Goal: Task Accomplishment & Management: Manage account settings

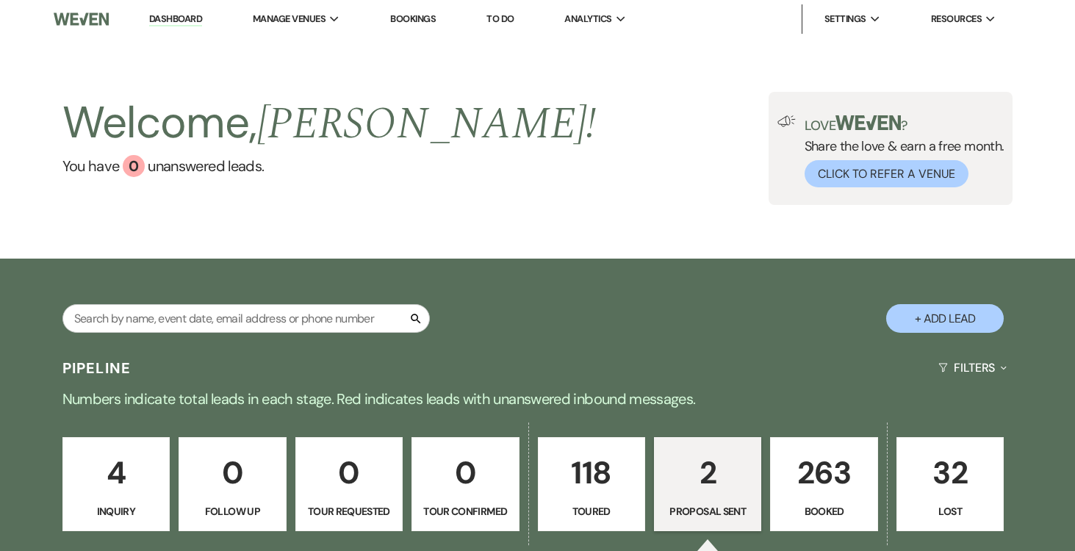
click at [824, 481] on p "263" at bounding box center [823, 472] width 88 height 49
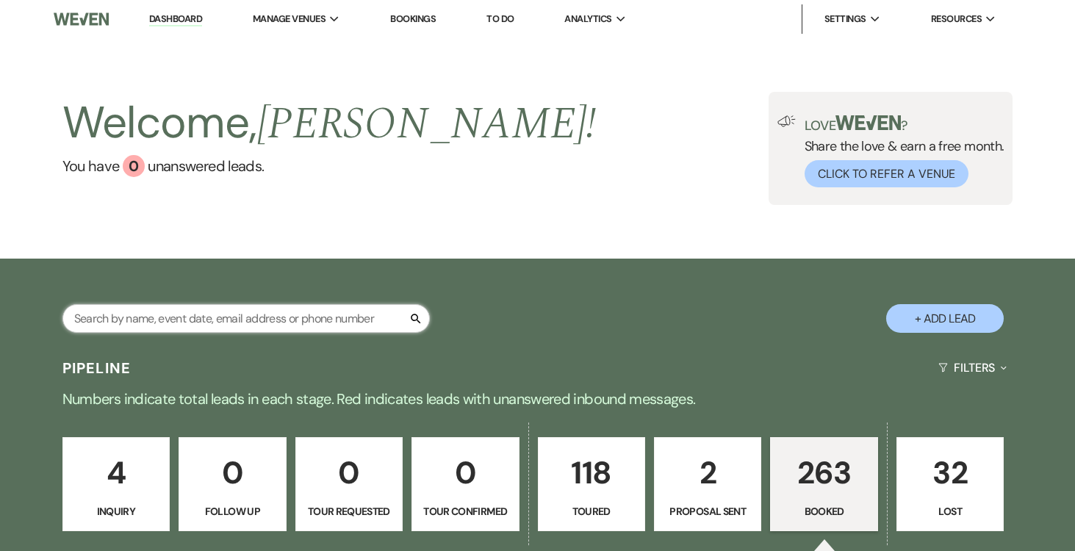
click at [318, 317] on input "text" at bounding box center [245, 318] width 367 height 29
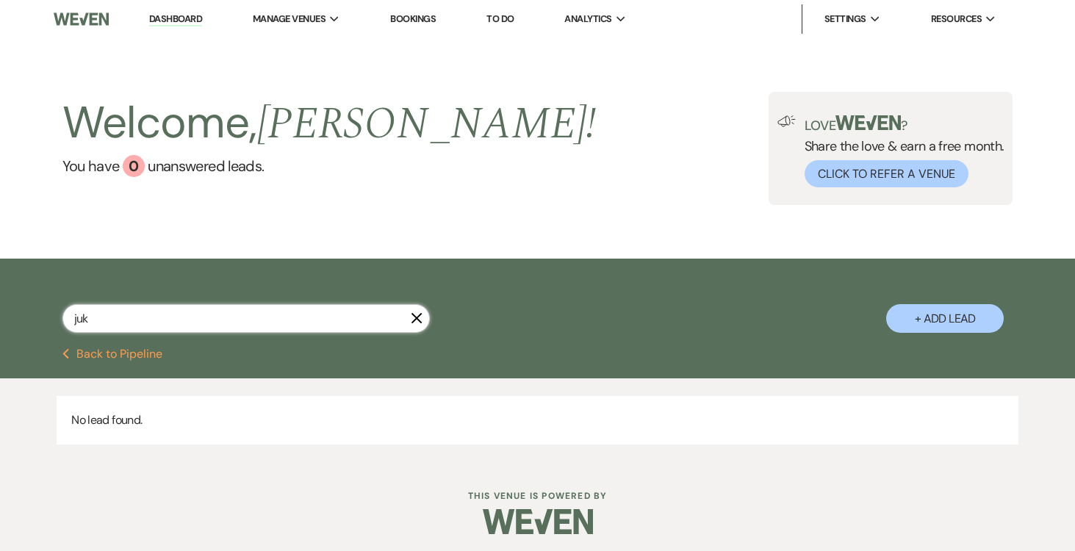
type input "ju"
select select "5"
select select "8"
select select "1"
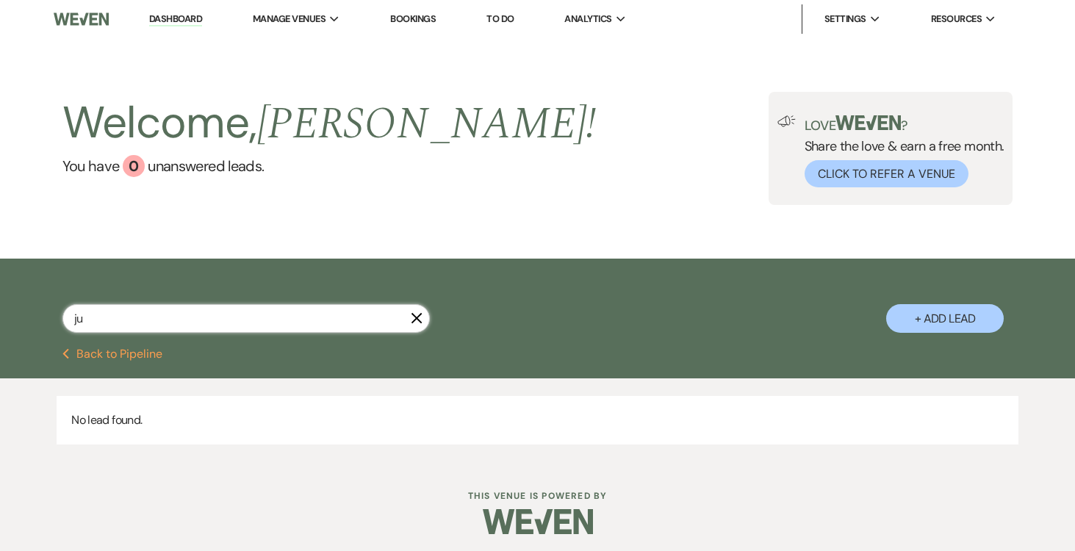
select select "5"
select select "8"
select select "11"
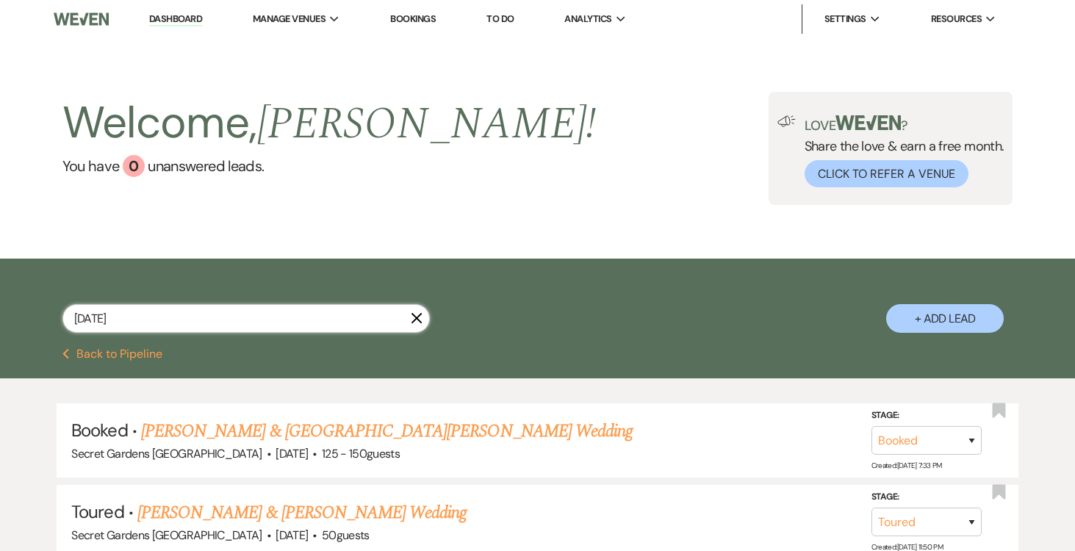
type input "juli"
select select "5"
type input "[PERSON_NAME]"
select select "5"
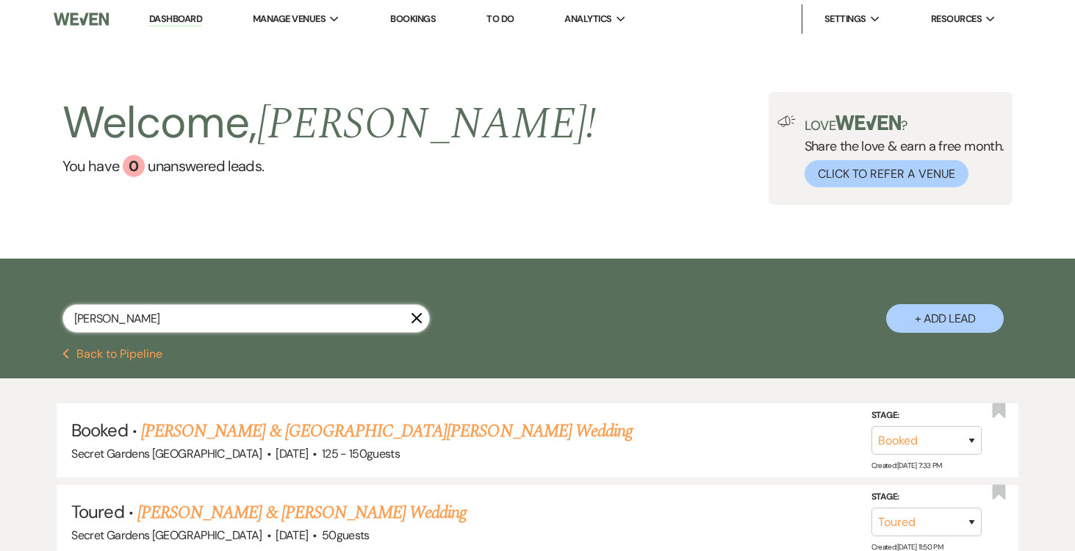
select select "5"
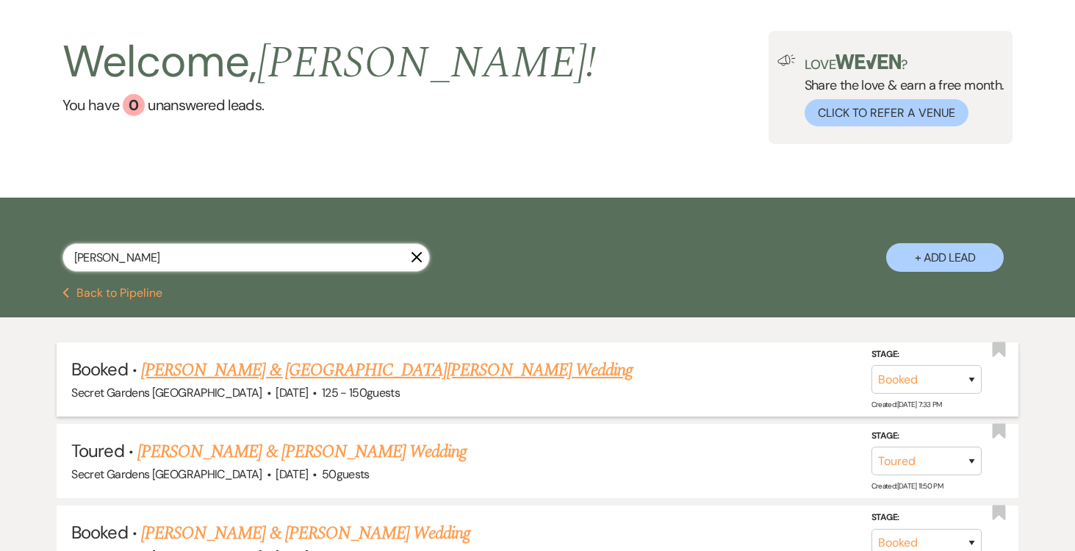
scroll to position [116, 0]
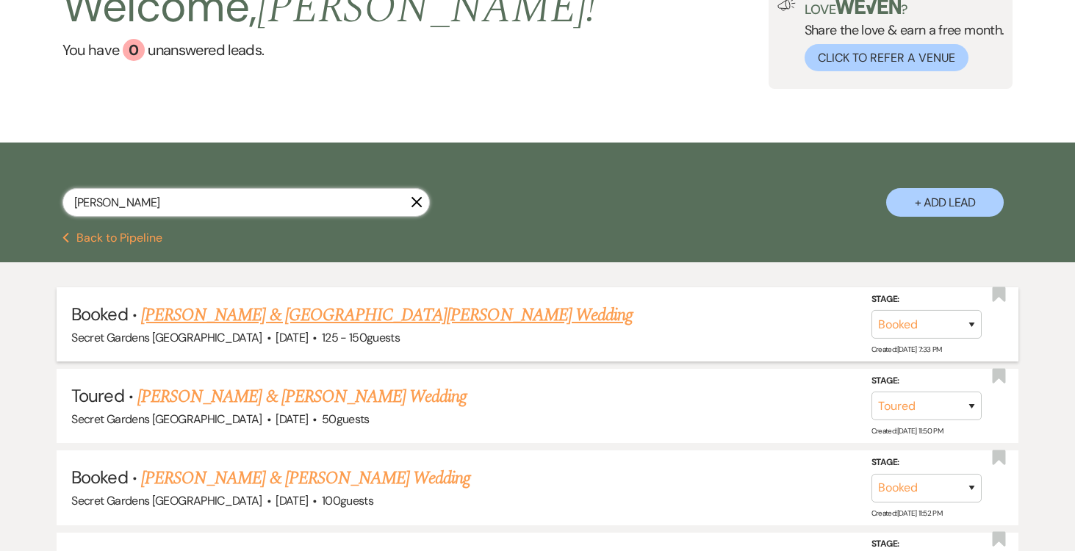
type input "[PERSON_NAME]"
click at [334, 315] on link "[PERSON_NAME] & [GEOGRAPHIC_DATA][PERSON_NAME] Wedding" at bounding box center [386, 315] width 491 height 26
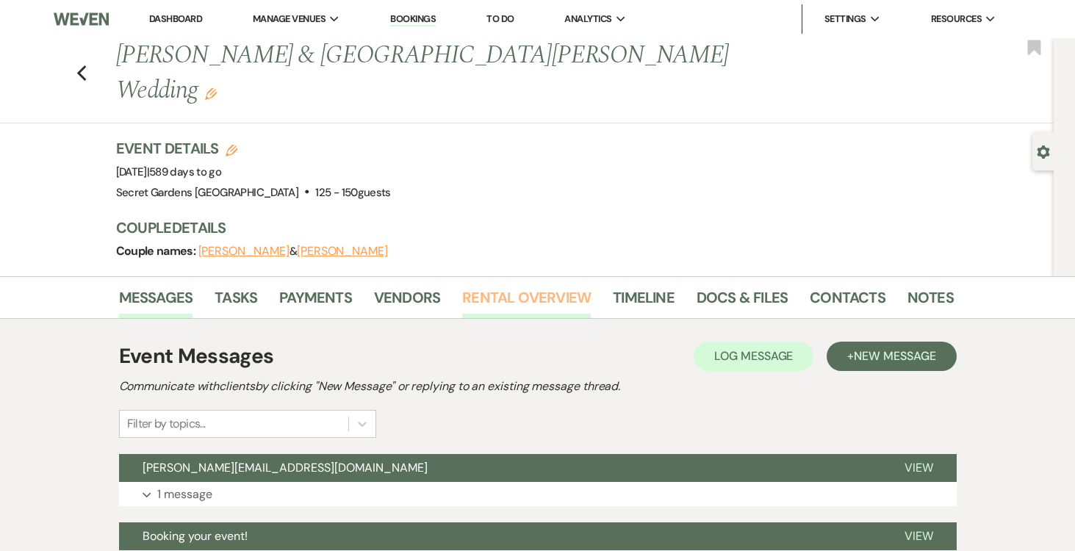
click at [544, 286] on link "Rental Overview" at bounding box center [526, 302] width 129 height 32
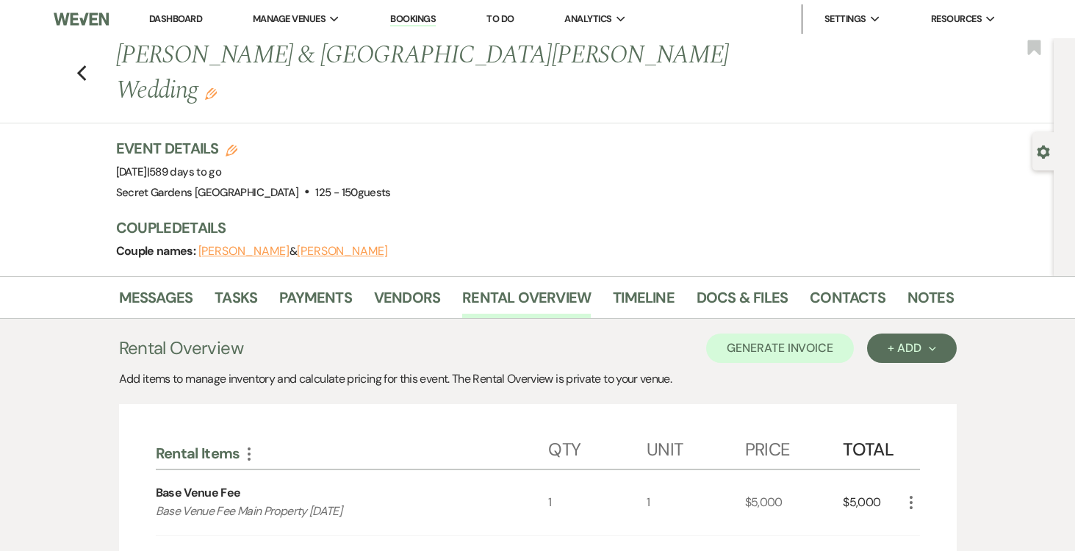
click at [235, 245] on button "[PERSON_NAME]" at bounding box center [243, 251] width 91 height 12
select select "1"
select select "text"
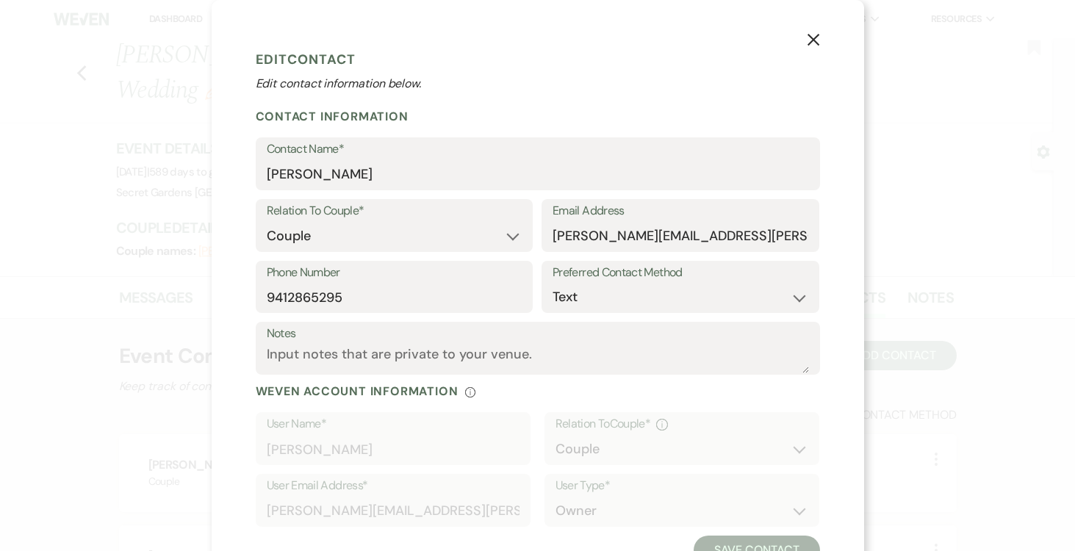
click at [811, 38] on use "button" at bounding box center [813, 40] width 12 height 12
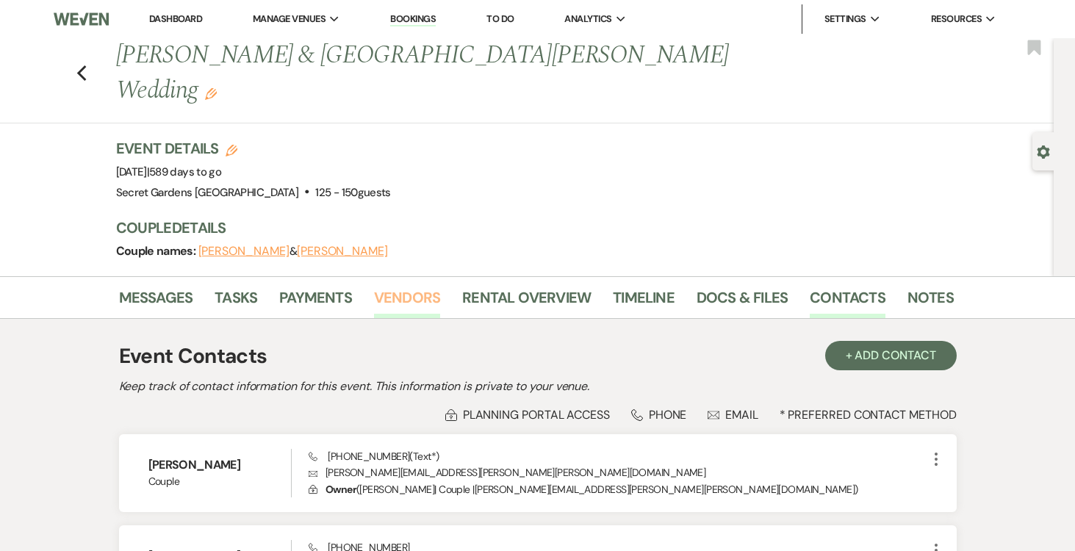
click at [405, 286] on link "Vendors" at bounding box center [407, 302] width 66 height 32
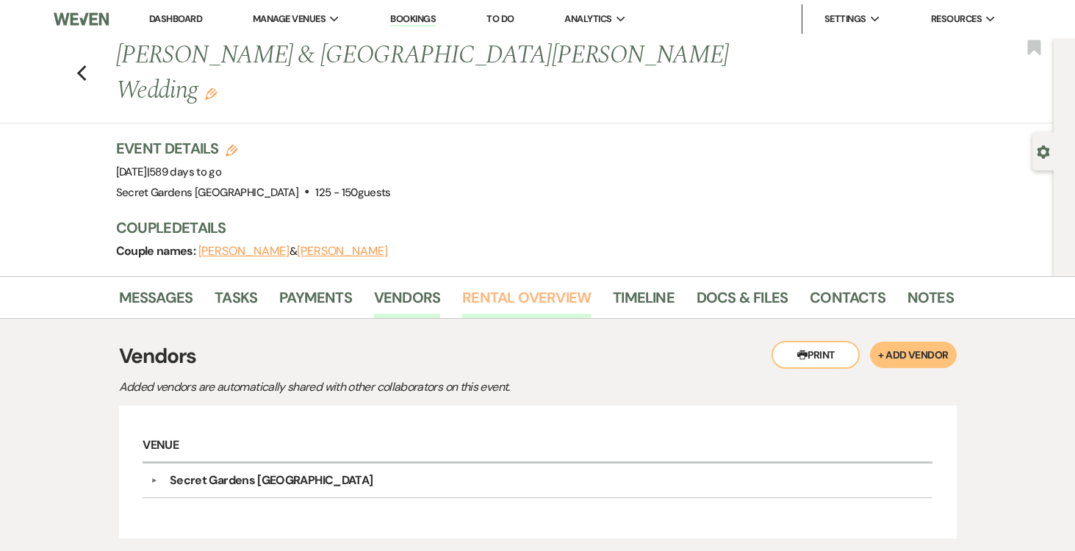
click at [506, 286] on link "Rental Overview" at bounding box center [526, 302] width 129 height 32
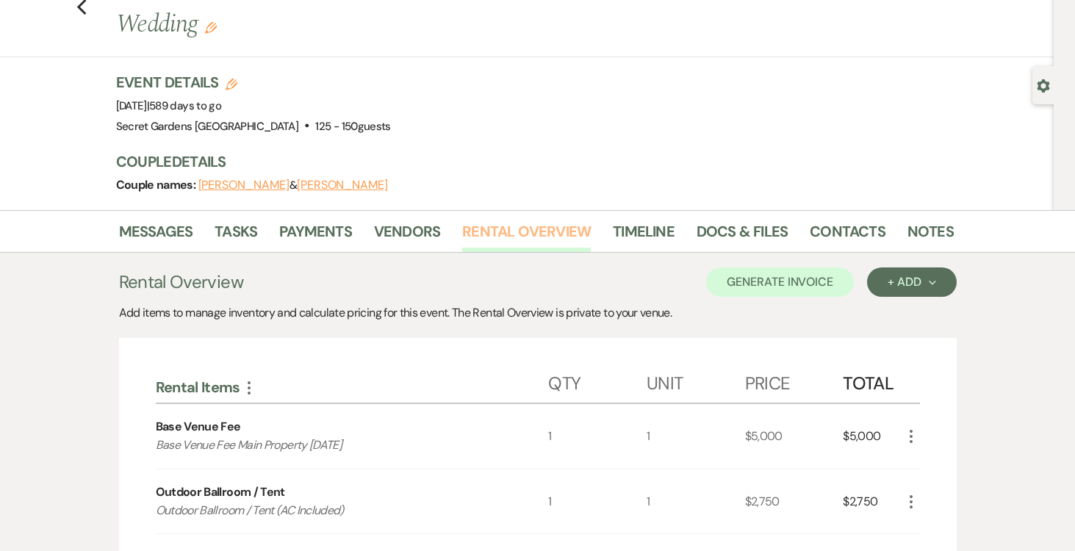
scroll to position [69, 0]
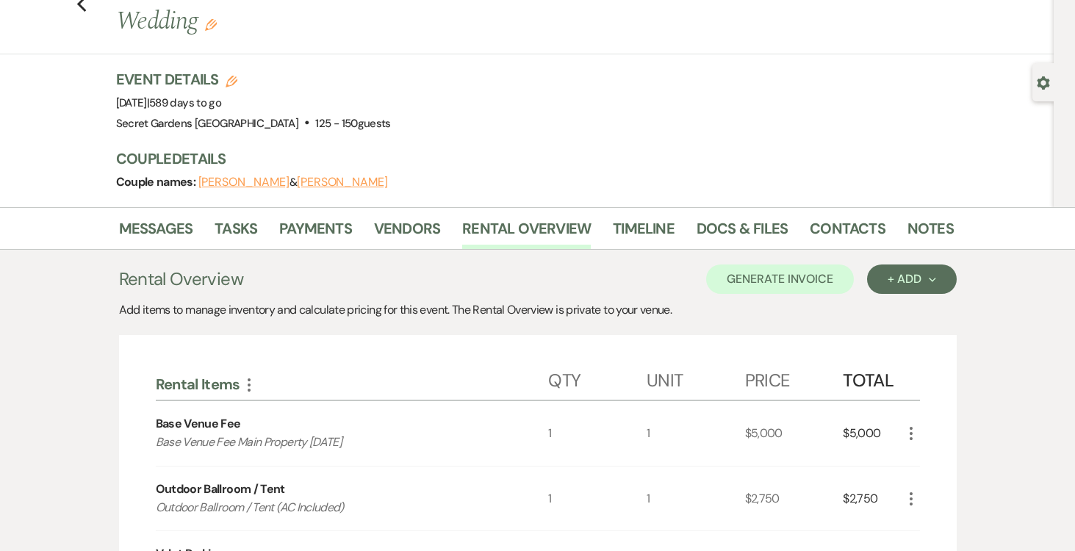
click at [243, 176] on button "[PERSON_NAME]" at bounding box center [243, 182] width 91 height 12
select select "1"
select select "text"
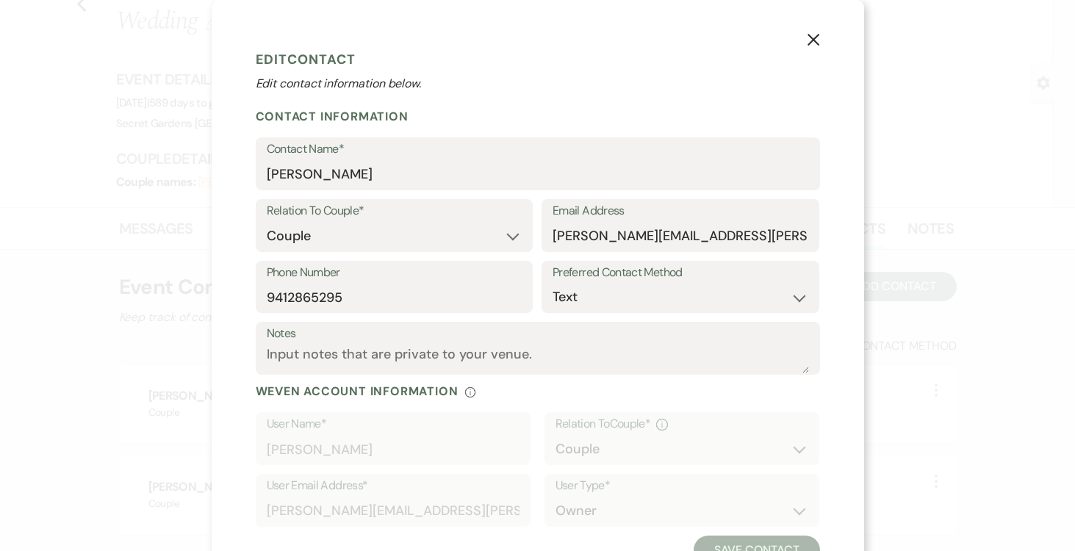
click at [812, 32] on button "X" at bounding box center [813, 39] width 22 height 26
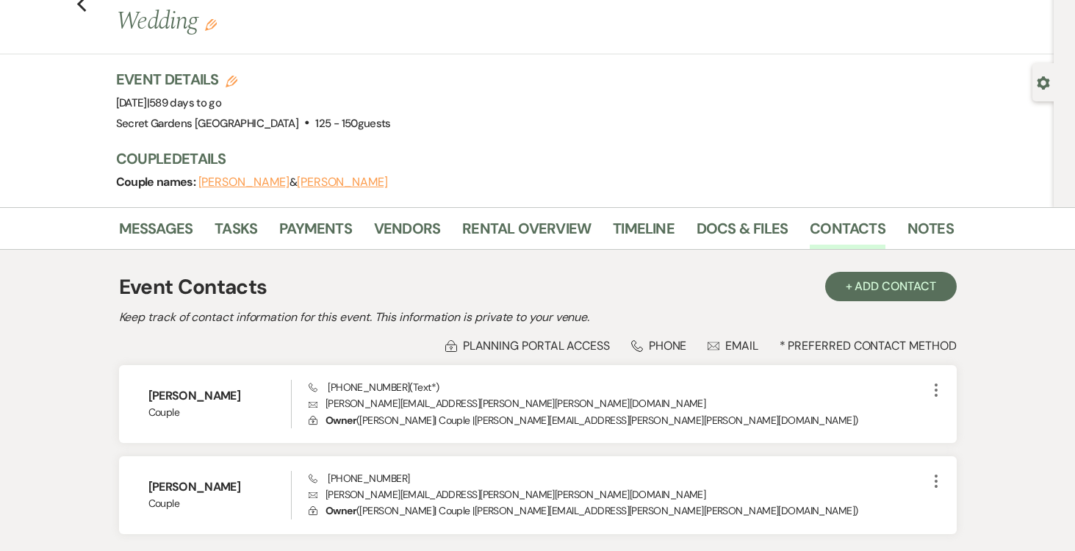
click at [249, 176] on button "[PERSON_NAME]" at bounding box center [243, 182] width 91 height 12
select select "1"
select select "text"
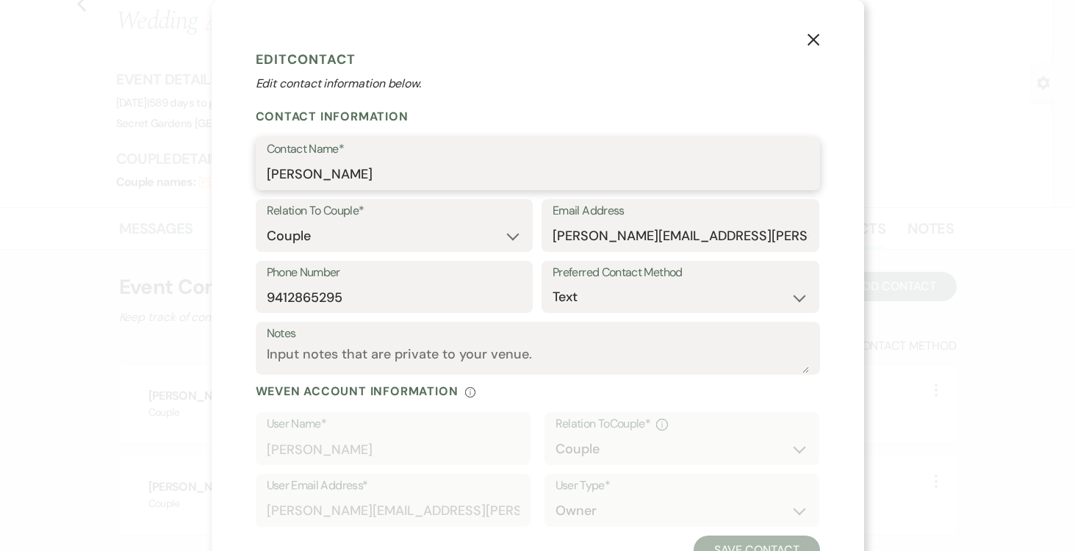
click at [390, 171] on input "[PERSON_NAME]" at bounding box center [538, 174] width 542 height 29
type input "B"
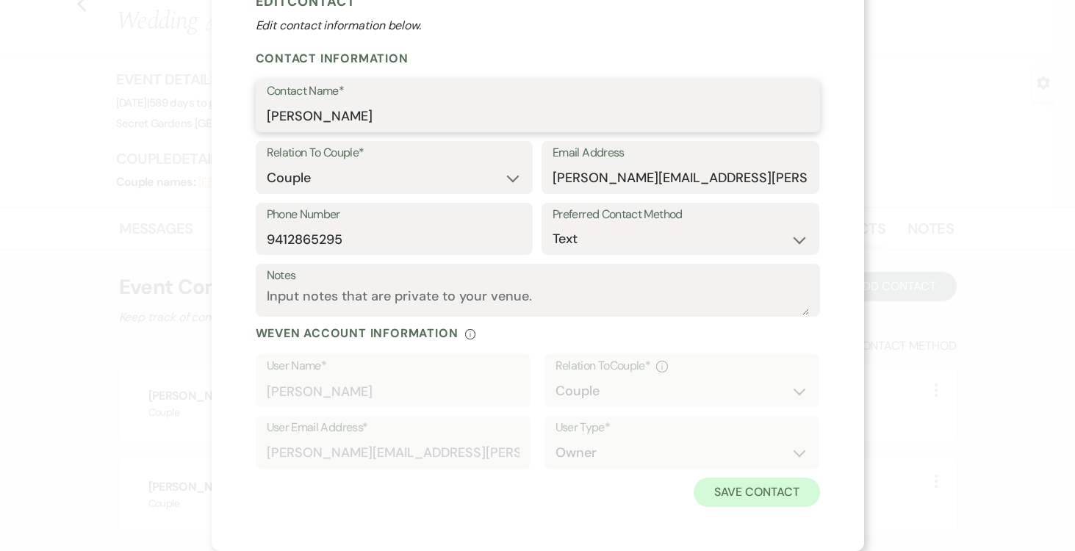
type input "[PERSON_NAME]"
click at [752, 494] on button "Save Contact" at bounding box center [756, 492] width 126 height 29
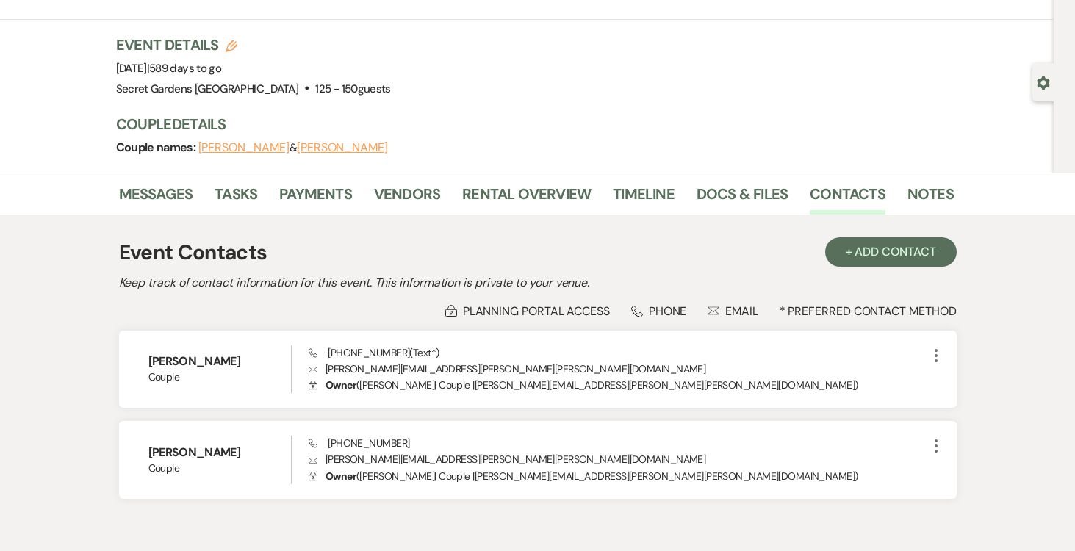
click at [232, 148] on button "[PERSON_NAME]" at bounding box center [243, 148] width 91 height 12
select select "1"
select select "text"
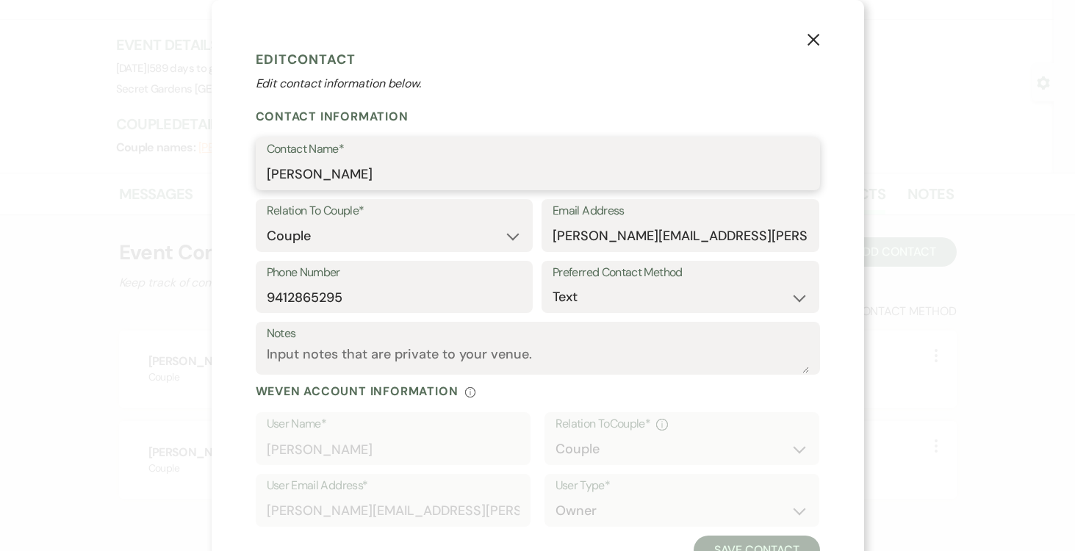
click at [313, 177] on input "[PERSON_NAME]" at bounding box center [538, 174] width 542 height 29
type input "[PERSON_NAME]"
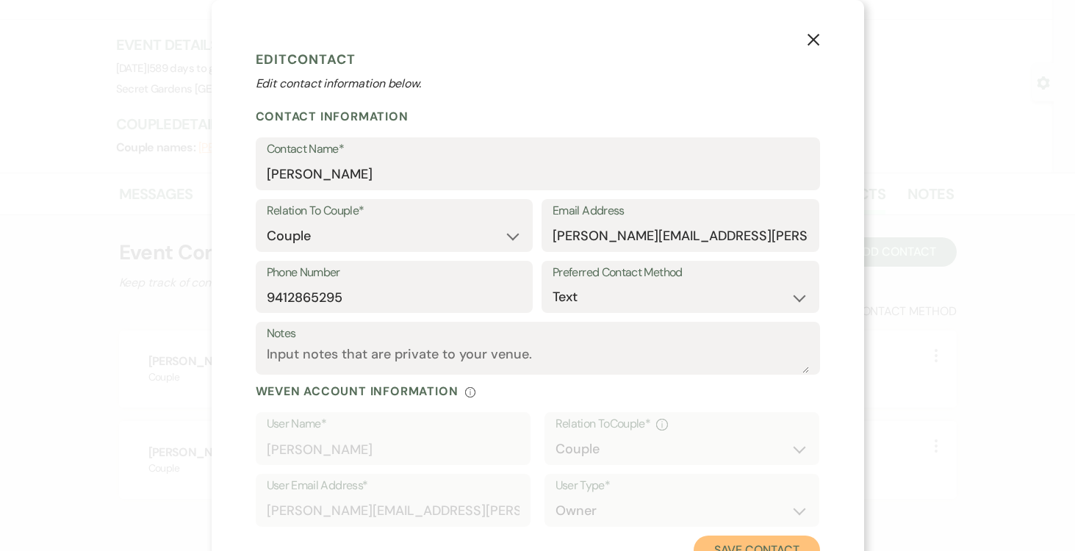
click at [761, 543] on button "Save Contact" at bounding box center [756, 550] width 126 height 29
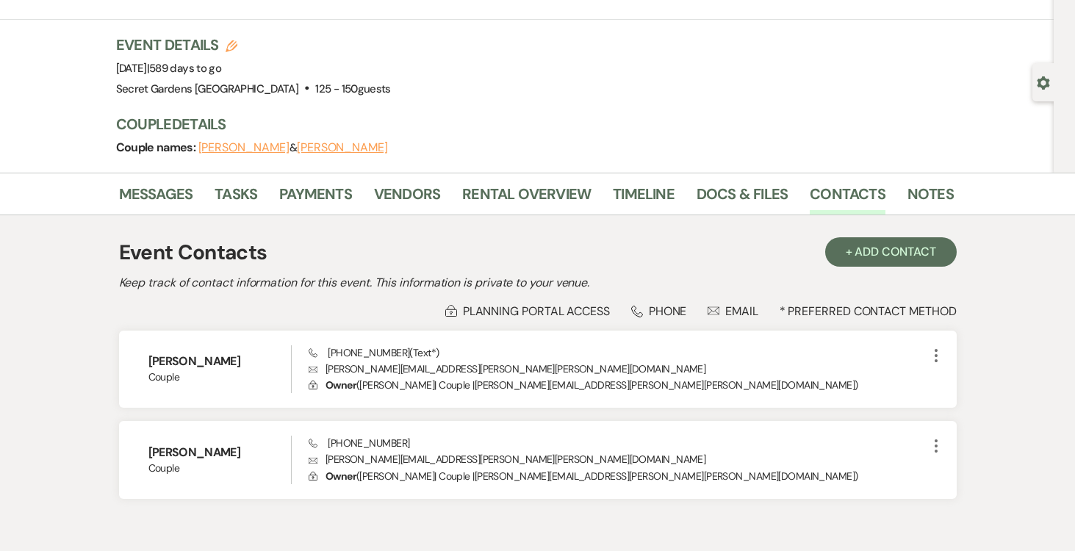
scroll to position [0, 0]
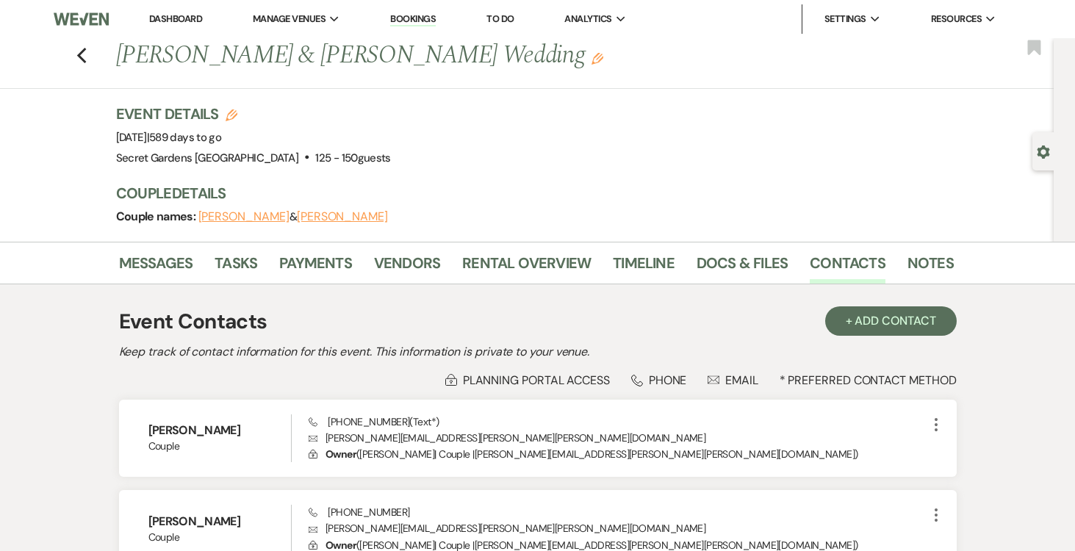
click at [190, 22] on link "Dashboard" at bounding box center [175, 18] width 53 height 12
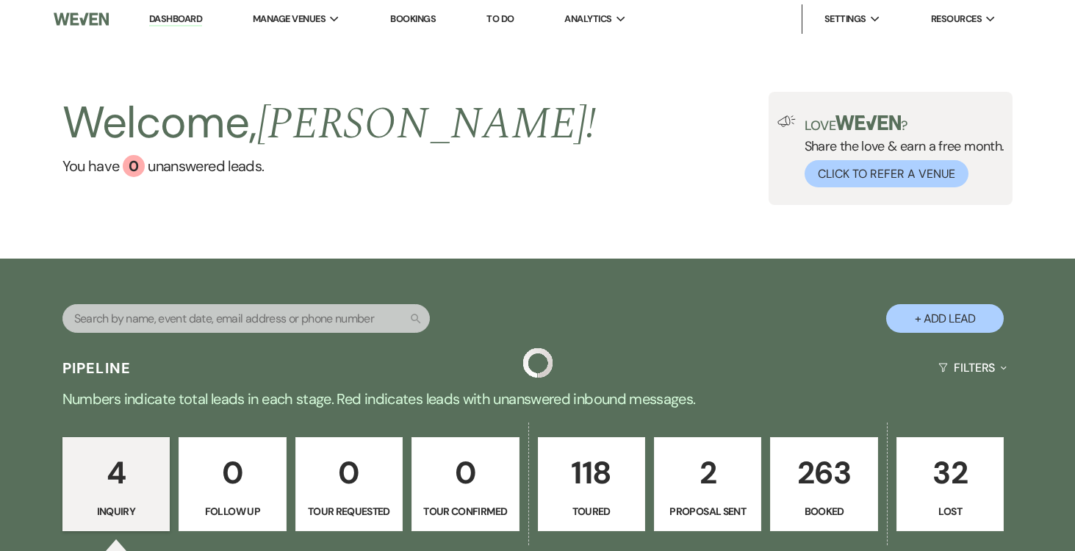
click at [715, 493] on p "2" at bounding box center [707, 472] width 88 height 49
select select "6"
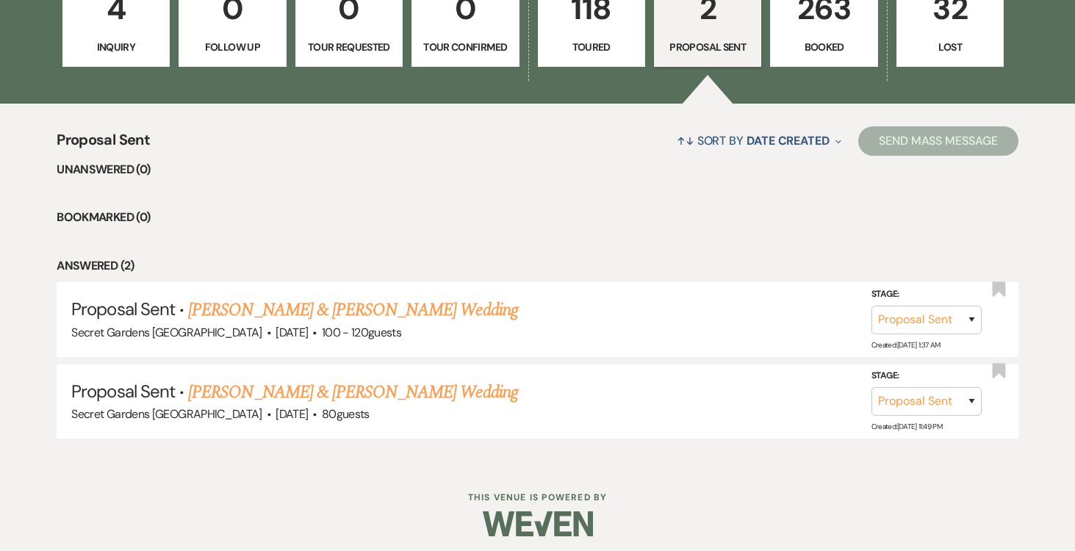
scroll to position [467, 0]
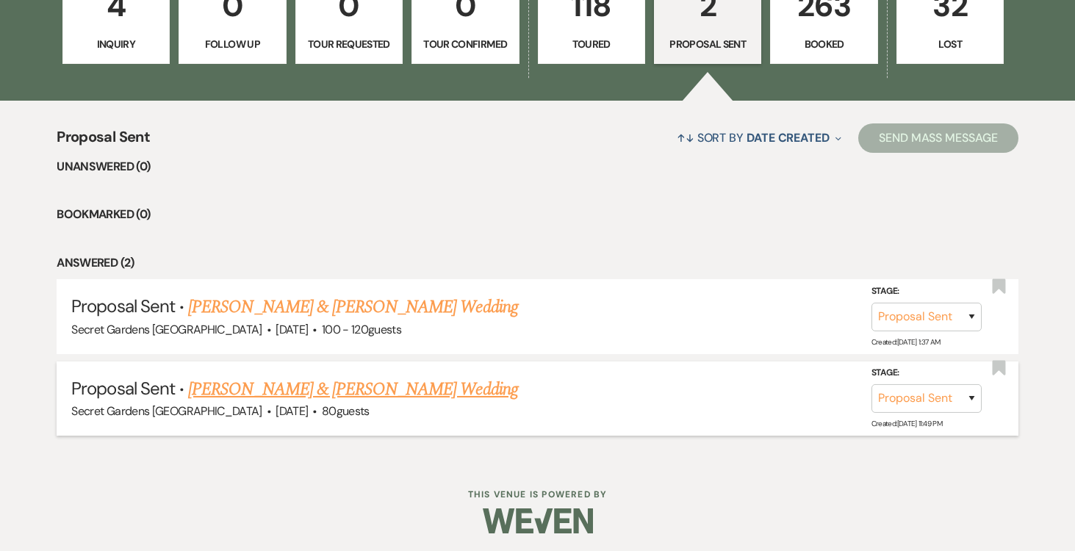
click at [406, 387] on link "[PERSON_NAME] & [PERSON_NAME] Wedding" at bounding box center [352, 389] width 329 height 26
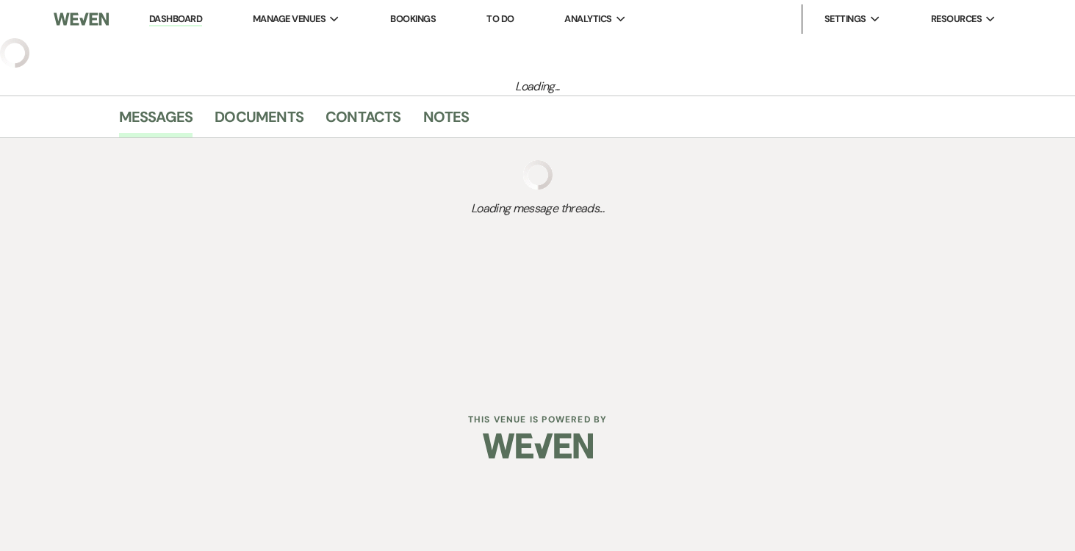
select select "6"
select select "2"
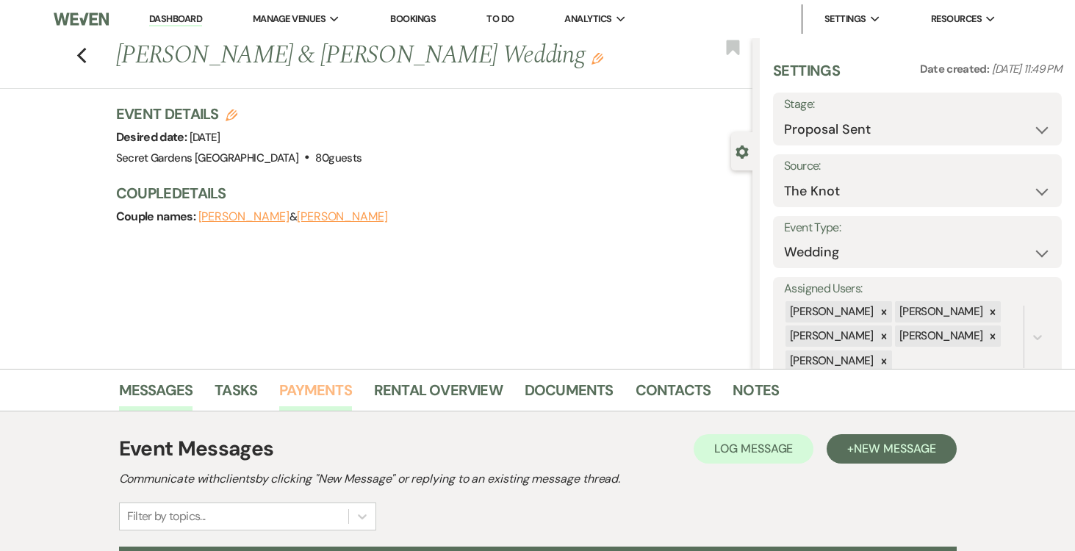
click at [321, 387] on link "Payments" at bounding box center [315, 394] width 73 height 32
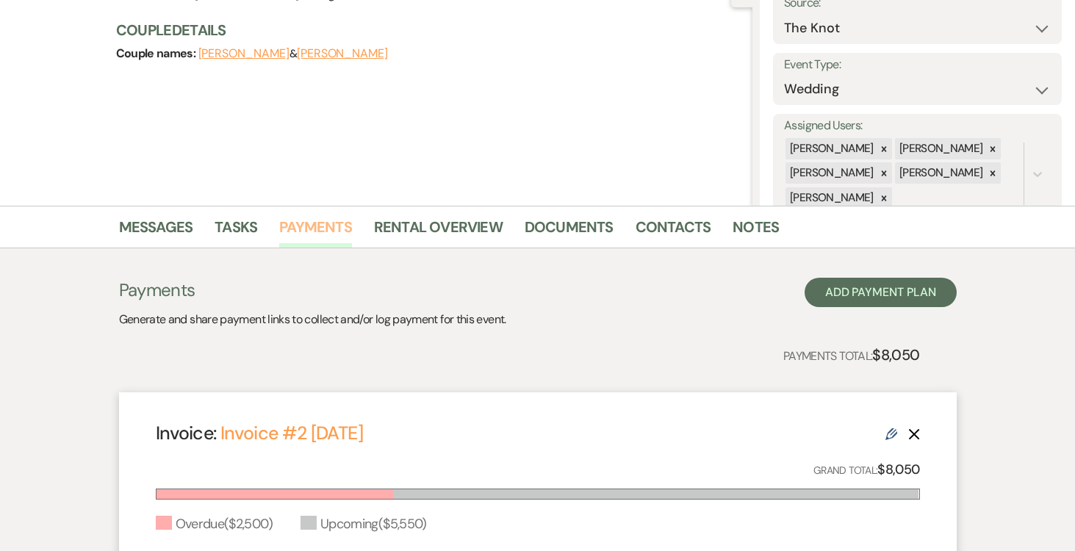
scroll to position [151, 0]
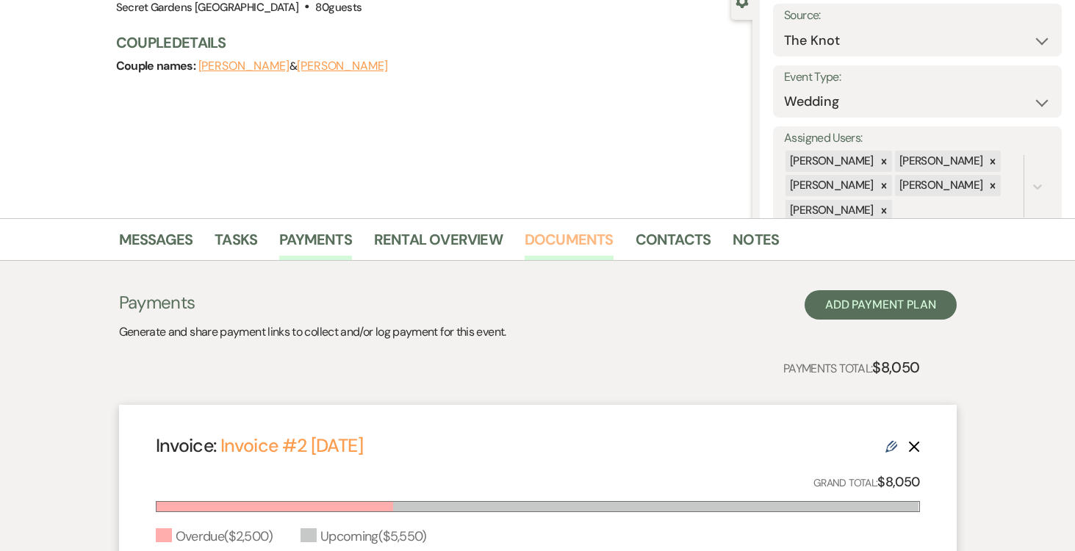
click at [574, 240] on link "Documents" at bounding box center [569, 244] width 89 height 32
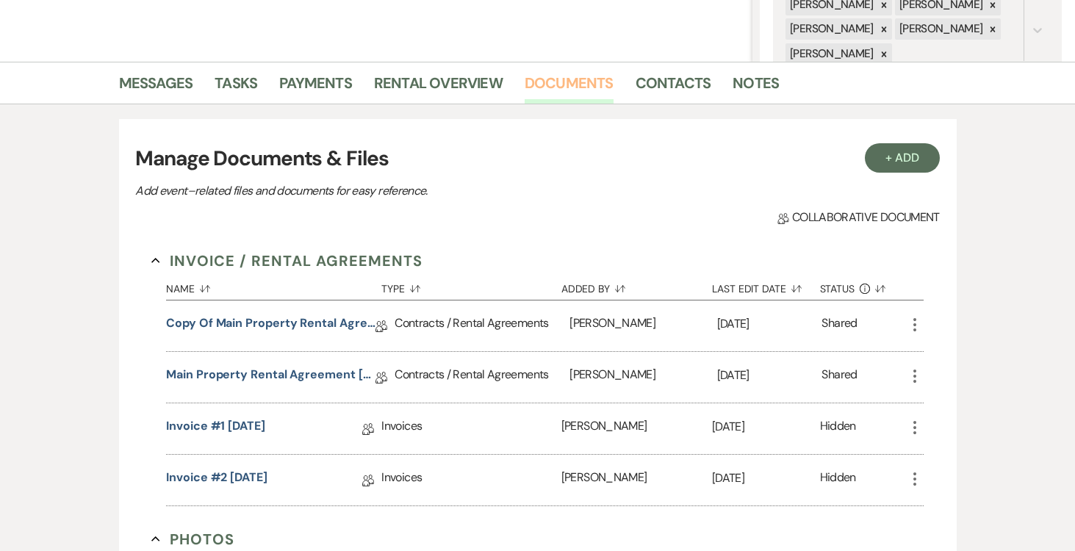
scroll to position [317, 0]
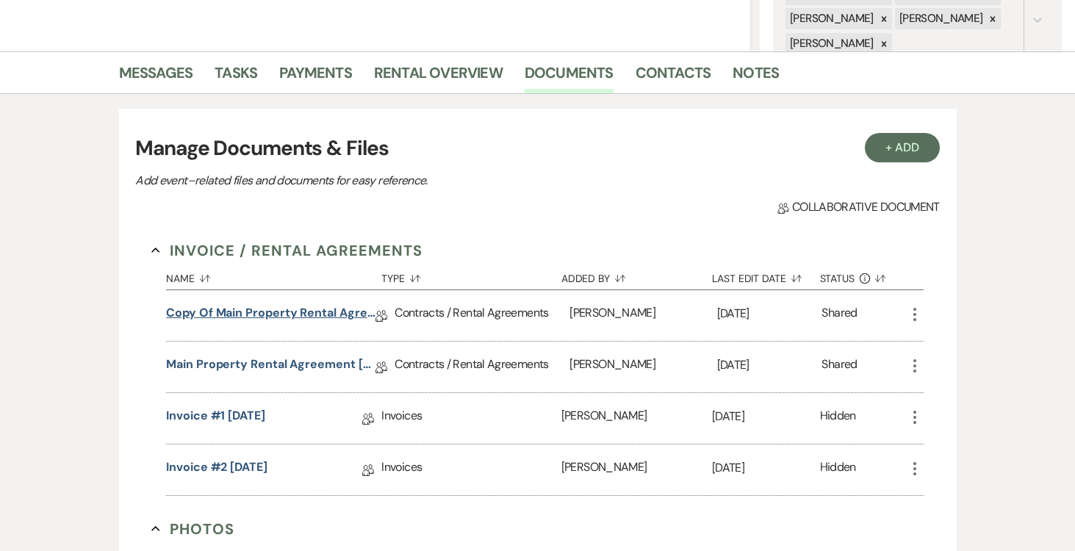
click at [305, 314] on link "Copy of Main Property Rental Agreement" at bounding box center [270, 315] width 209 height 23
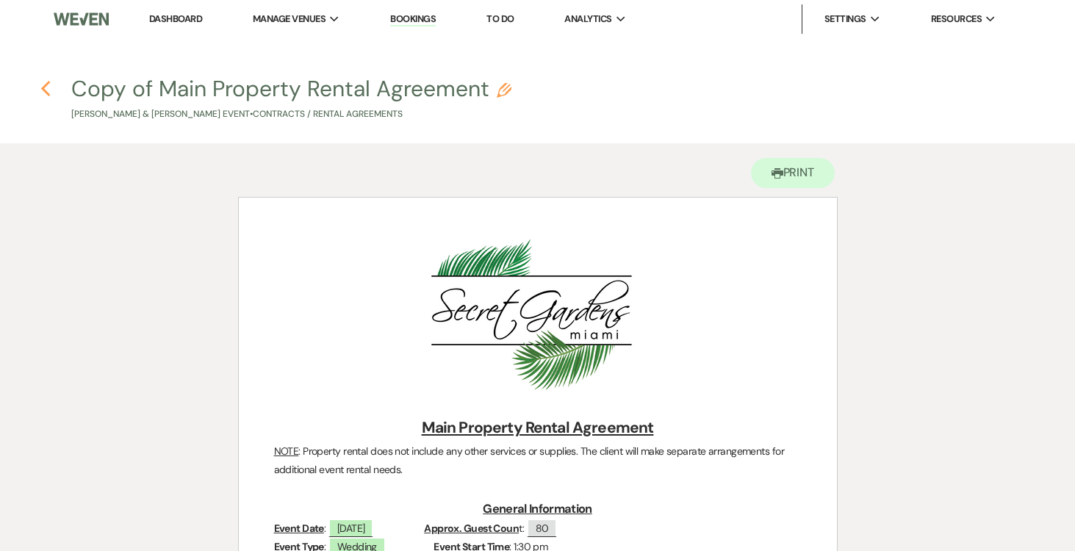
click at [46, 86] on icon "Previous" at bounding box center [45, 89] width 11 height 18
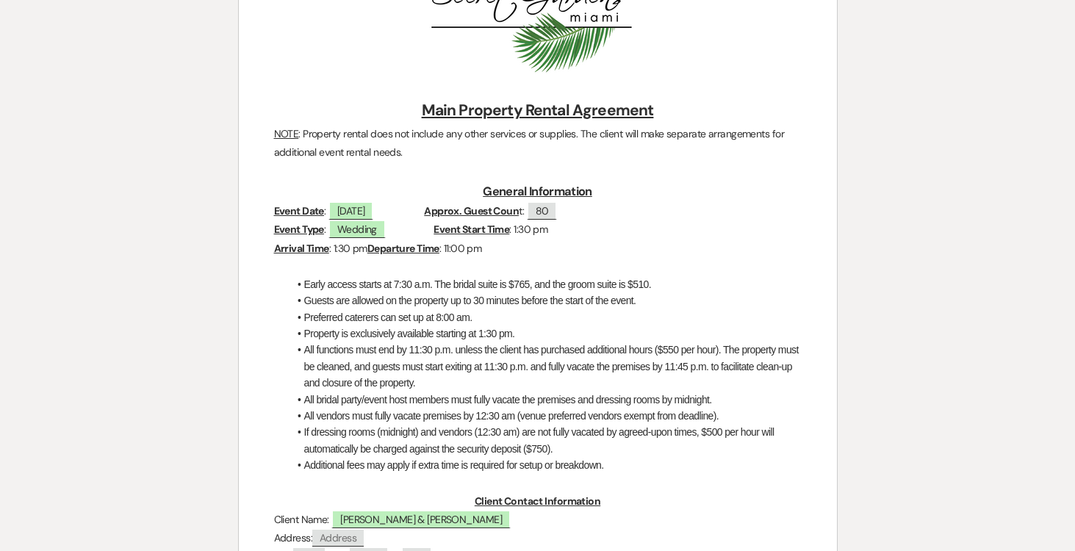
select select "6"
select select "2"
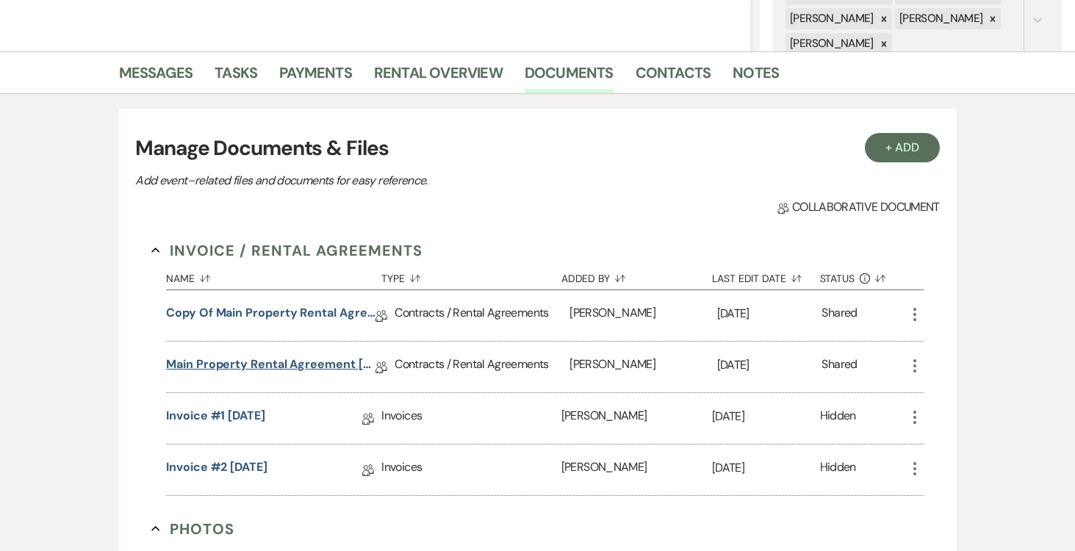
click at [333, 364] on link "Main Property Rental Agreement [DATE]" at bounding box center [270, 367] width 209 height 23
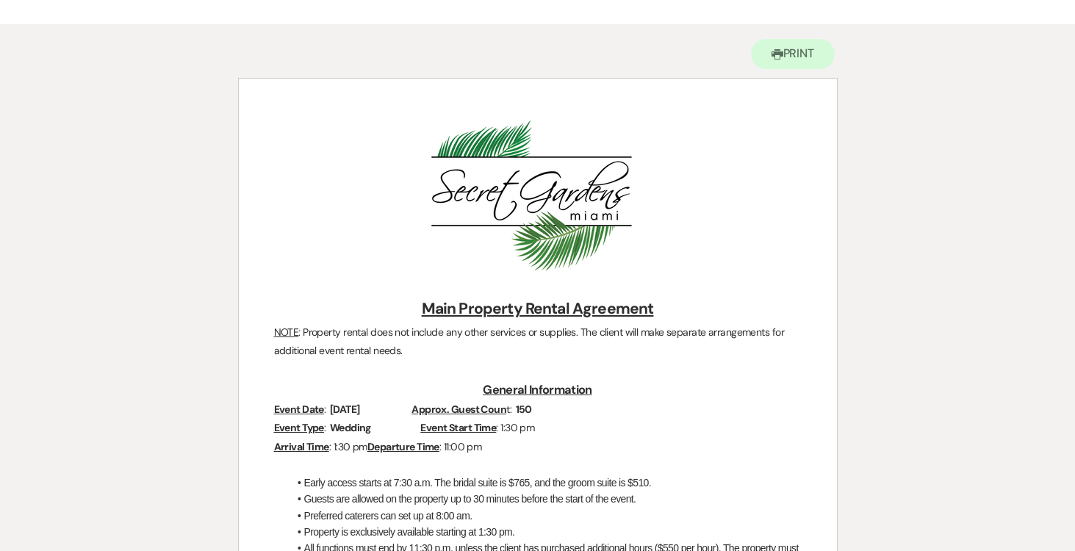
scroll to position [83, 0]
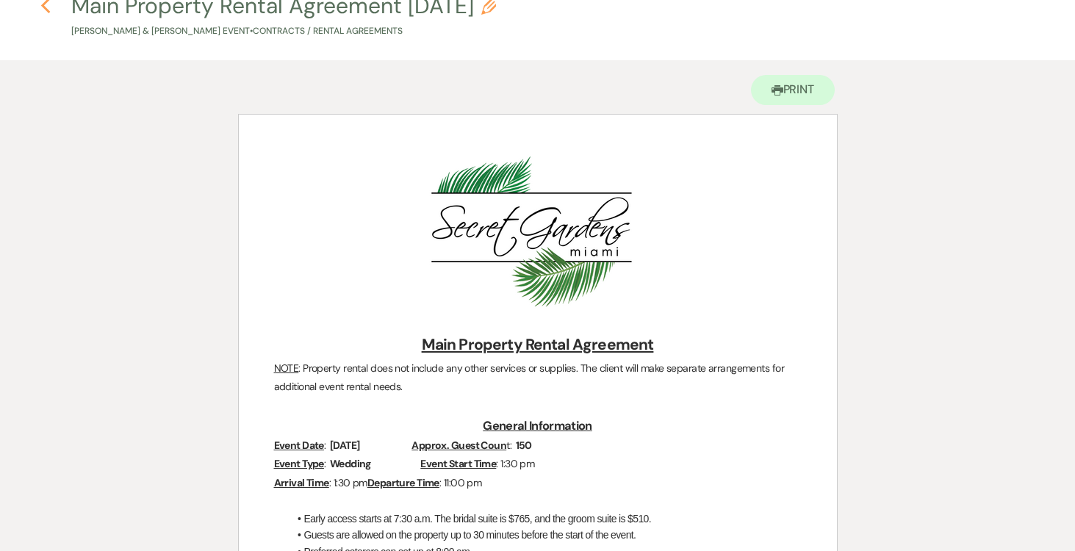
click at [47, 10] on use "button" at bounding box center [45, 6] width 10 height 16
select select "6"
select select "2"
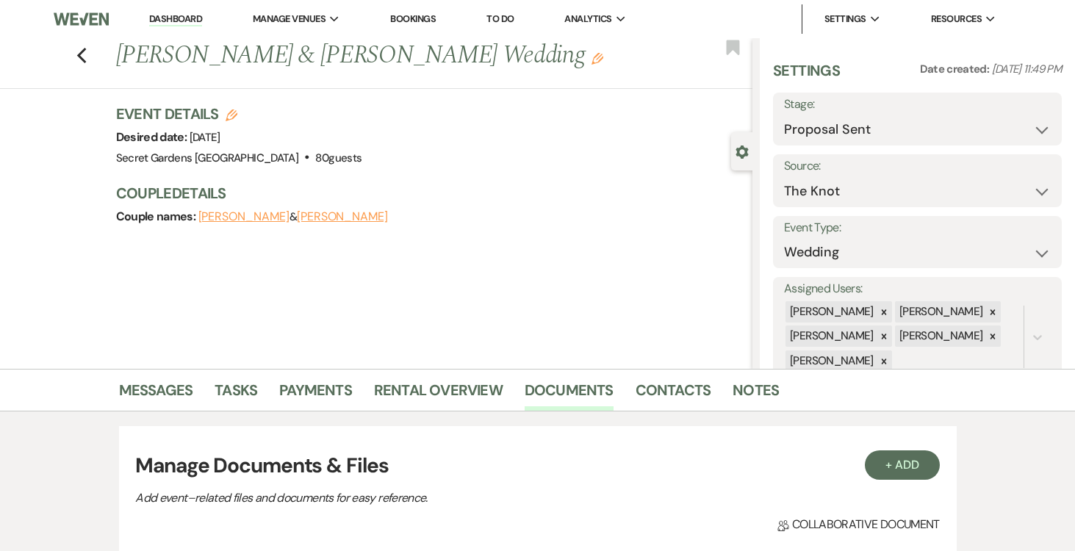
click at [1051, 137] on div "Stage: Inquiry Follow Up Tour Requested Tour Confirmed Toured Proposal Sent Boo…" at bounding box center [917, 119] width 289 height 53
click at [1039, 135] on select "Inquiry Follow Up Tour Requested Tour Confirmed Toured Proposal Sent Booked Lost" at bounding box center [917, 129] width 267 height 29
select select "8"
click at [784, 115] on select "Inquiry Follow Up Tour Requested Tour Confirmed Toured Proposal Sent Booked Lost" at bounding box center [917, 129] width 267 height 29
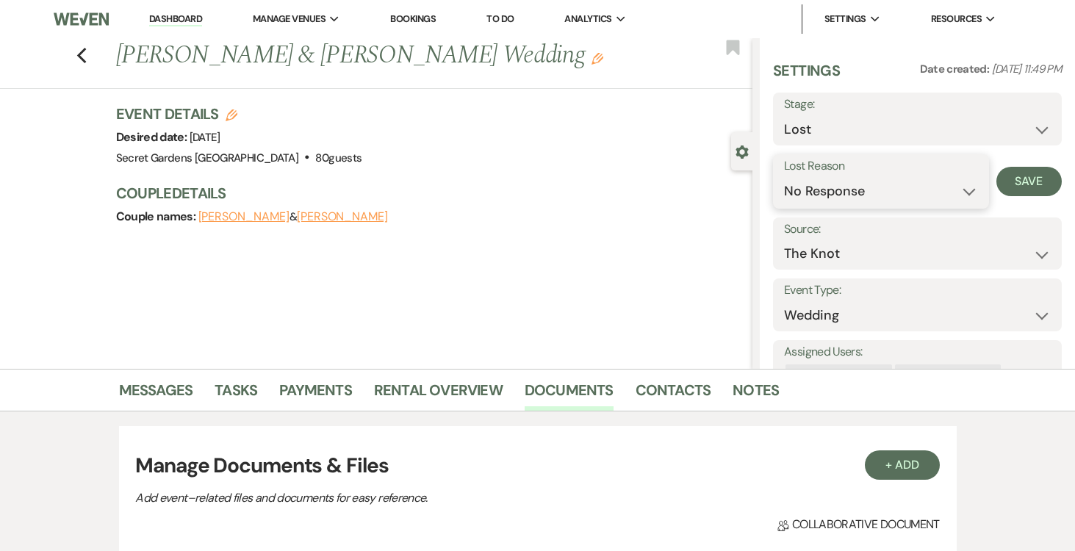
click at [970, 191] on select "Booked Elsewhere Budget Date Unavailable No Response Not a Good Match Capacity …" at bounding box center [881, 191] width 194 height 29
select select "11"
click at [784, 177] on select "Booked Elsewhere Budget Date Unavailable No Response Not a Good Match Capacity …" at bounding box center [881, 191] width 194 height 29
click at [1031, 181] on button "Save" at bounding box center [1028, 181] width 65 height 29
click at [78, 55] on use "button" at bounding box center [81, 56] width 10 height 16
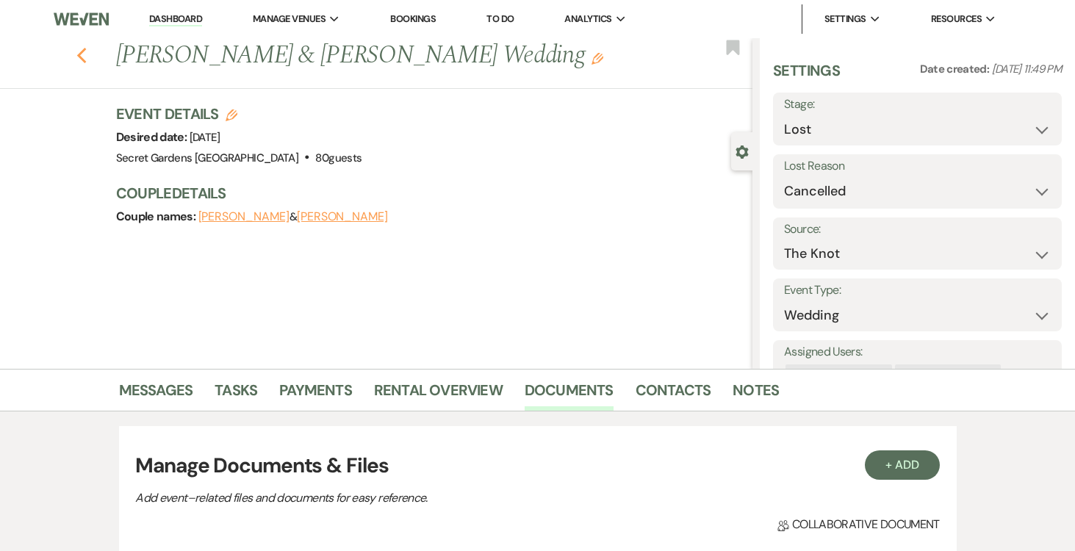
select select "6"
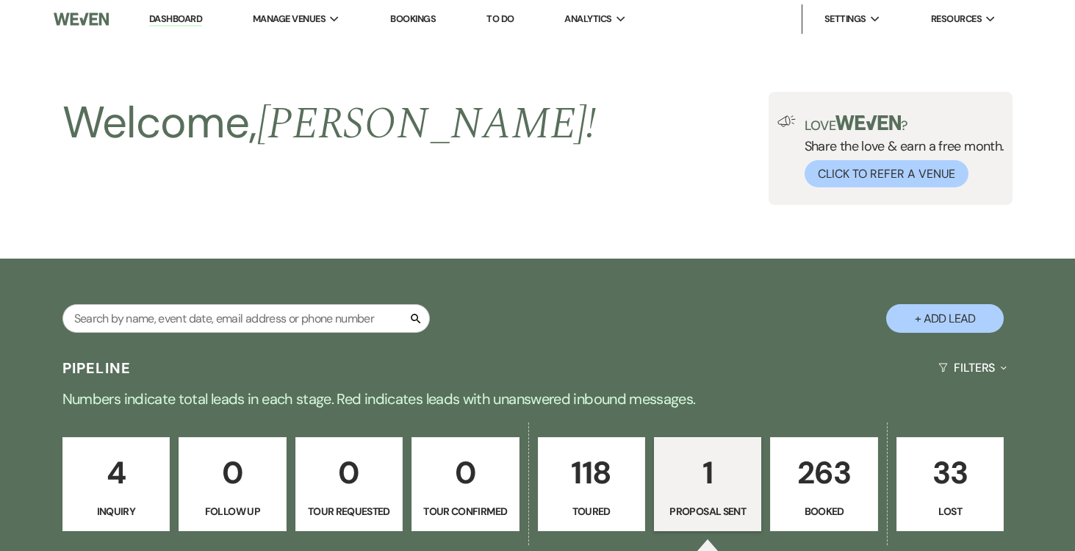
scroll to position [389, 0]
